Goal: Navigation & Orientation: Find specific page/section

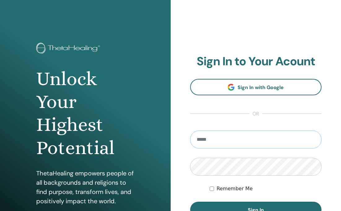
click at [230, 144] on input "email" at bounding box center [256, 140] width 132 height 18
paste input "**********"
type input "**********"
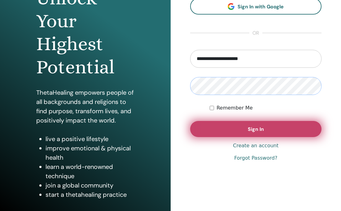
scroll to position [86, 0]
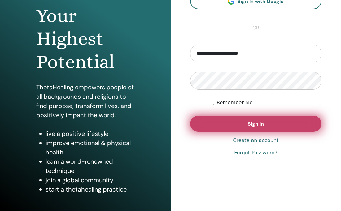
click at [239, 119] on button "Sign In" at bounding box center [256, 124] width 132 height 16
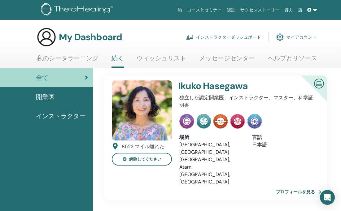
click at [289, 59] on link "ヘルプとリソース" at bounding box center [293, 61] width 50 height 12
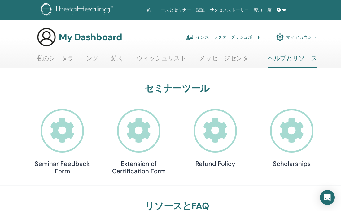
click at [193, 36] on img at bounding box center [189, 37] width 7 height 6
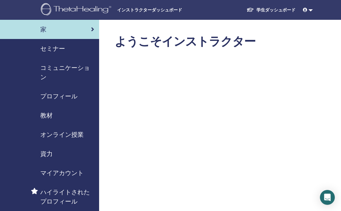
click at [48, 154] on span "資力" at bounding box center [46, 153] width 12 height 9
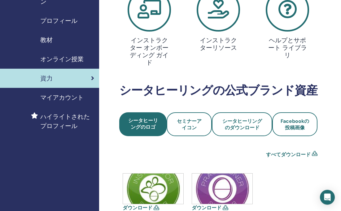
scroll to position [134, 0]
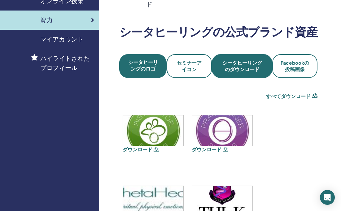
click at [235, 70] on span "シータヒーリングのダウンロード" at bounding box center [242, 66] width 44 height 13
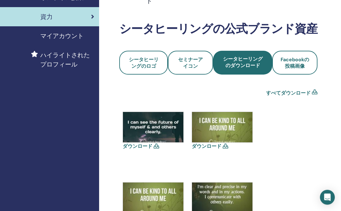
scroll to position [134, 0]
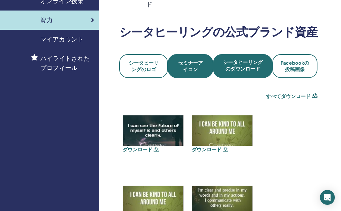
click at [182, 68] on span "セミナーアイコン" at bounding box center [190, 66] width 28 height 13
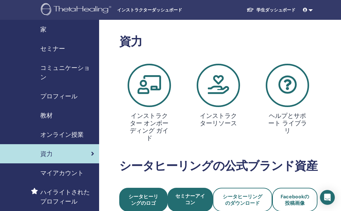
scroll to position [134, 0]
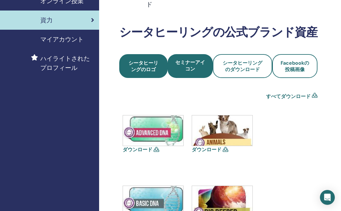
click at [152, 70] on span "シータヒーリングのロゴ" at bounding box center [144, 66] width 32 height 13
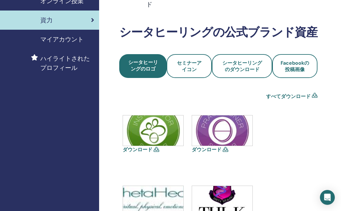
scroll to position [45, 0]
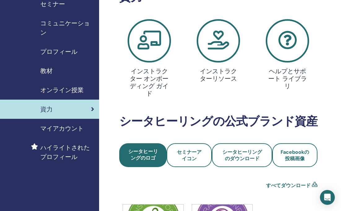
click at [65, 67] on div "教材" at bounding box center [49, 70] width 89 height 9
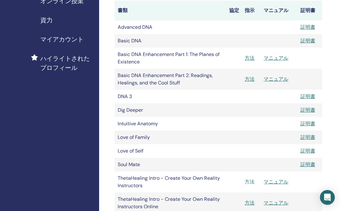
scroll to position [89, 0]
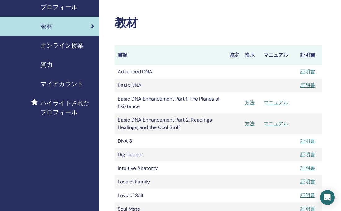
click at [64, 104] on span "ハイライトされたプロフィール" at bounding box center [67, 108] width 54 height 19
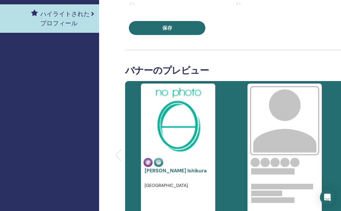
scroll to position [89, 0]
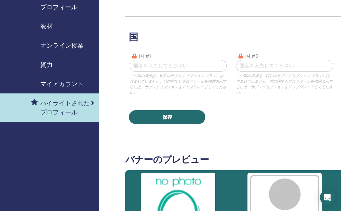
click at [61, 43] on span "オンライン授業" at bounding box center [61, 45] width 43 height 9
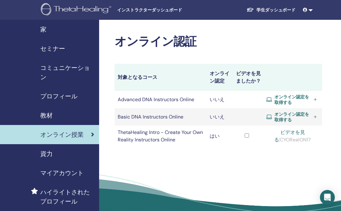
click at [73, 114] on div "教材" at bounding box center [49, 115] width 89 height 9
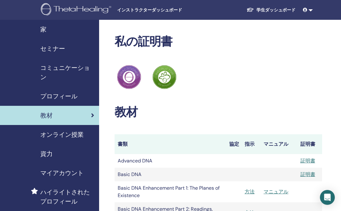
click at [76, 94] on span "プロフィール" at bounding box center [58, 96] width 37 height 9
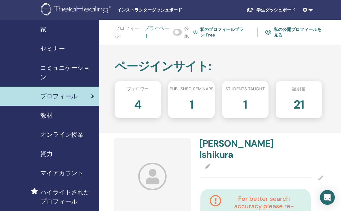
click at [142, 98] on div "4" at bounding box center [138, 107] width 56 height 25
drag, startPoint x: 174, startPoint y: 32, endPoint x: 170, endPoint y: 32, distance: 3.7
click at [170, 32] on div "プロフィール : プライベート 公衆 私のプロフィールプラン : Free 私の公開プロフィールを見る" at bounding box center [219, 32] width 208 height 15
click at [161, 45] on div "ページインサイト : フォロワー 4 Published seminars 1 Students taught 1 証明書 21" at bounding box center [238, 89] width 279 height 89
click at [58, 31] on div "家" at bounding box center [49, 29] width 89 height 9
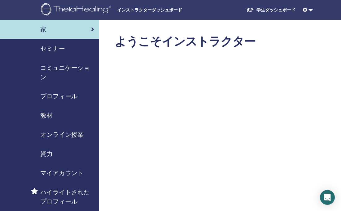
click at [80, 171] on span "マイアカウント" at bounding box center [61, 173] width 43 height 9
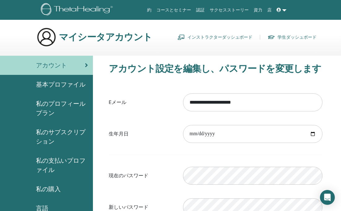
click at [292, 38] on link "学生ダッシュボード" at bounding box center [292, 37] width 49 height 10
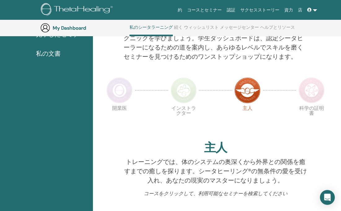
scroll to position [61, 0]
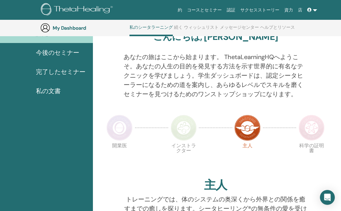
click at [65, 52] on span "今後のセミナー" at bounding box center [57, 52] width 43 height 9
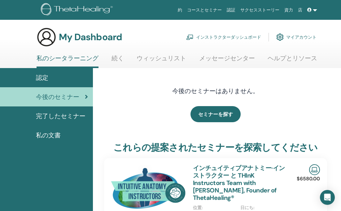
click at [154, 57] on link "ウィッシュリスト" at bounding box center [162, 61] width 50 height 12
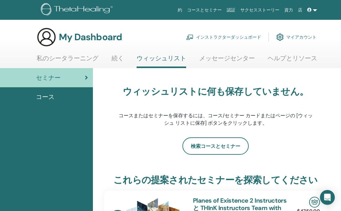
click at [211, 58] on link "メッセージセンター" at bounding box center [227, 61] width 56 height 12
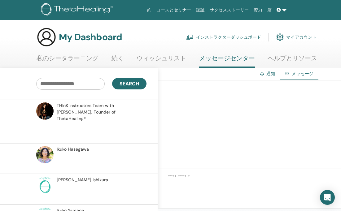
click at [115, 56] on link "続く" at bounding box center [118, 61] width 12 height 12
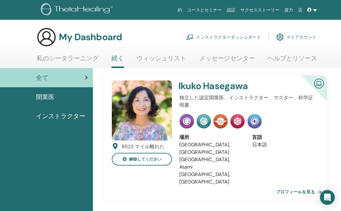
click at [50, 95] on span "開業医" at bounding box center [45, 96] width 19 height 9
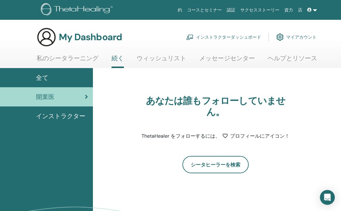
click at [63, 114] on span "インストラクター" at bounding box center [61, 116] width 50 height 9
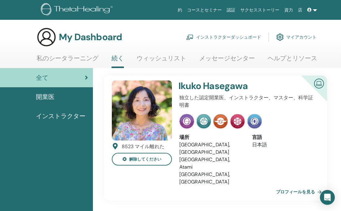
click at [77, 57] on link "私のシータラーニング" at bounding box center [68, 61] width 62 height 12
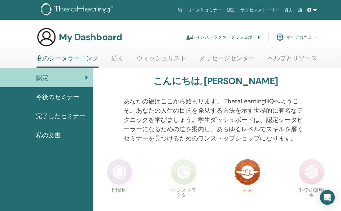
scroll to position [105, 0]
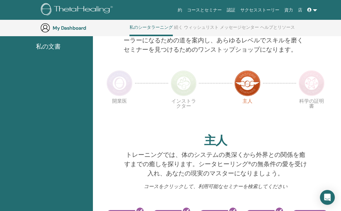
click at [125, 86] on img at bounding box center [120, 83] width 26 height 26
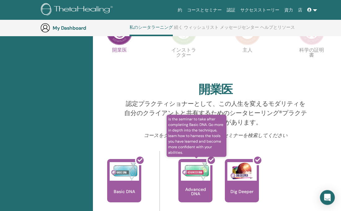
scroll to position [150, 0]
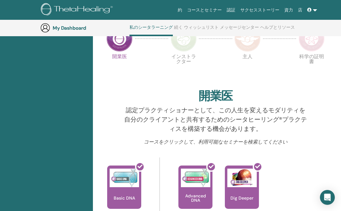
click at [181, 43] on img at bounding box center [184, 39] width 26 height 26
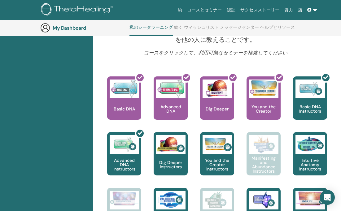
scroll to position [105, 0]
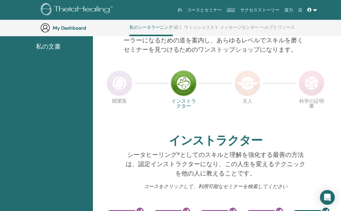
click at [247, 81] on img at bounding box center [247, 83] width 26 height 26
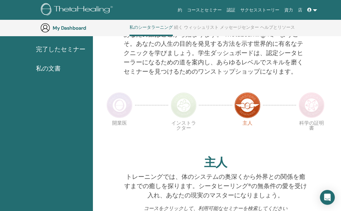
scroll to position [61, 0]
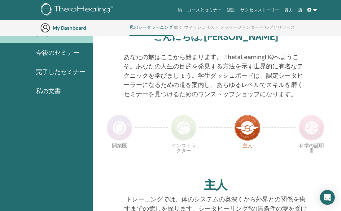
click at [314, 131] on img at bounding box center [312, 128] width 26 height 26
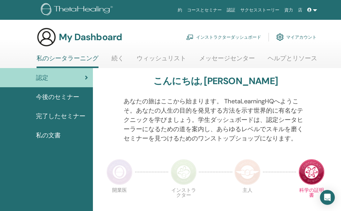
click at [314, 11] on link at bounding box center [312, 9] width 15 height 11
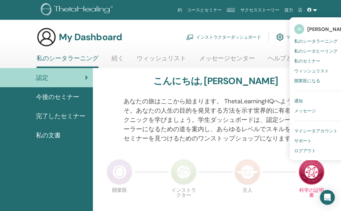
click at [313, 148] on span "ログアウト" at bounding box center [305, 151] width 22 height 6
